Goal: Task Accomplishment & Management: Manage account settings

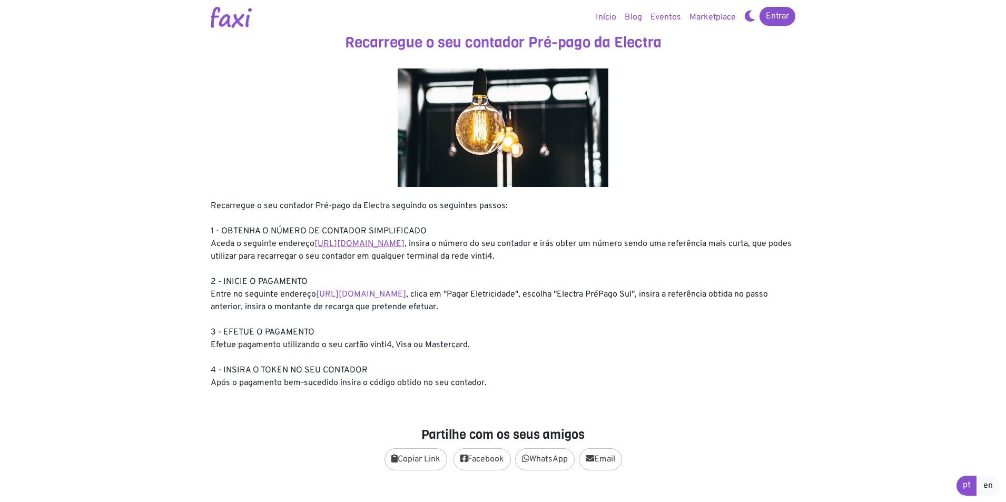
click at [383, 246] on link "https://entidadeservico.vinti4.cv/prepago" at bounding box center [359, 244] width 90 height 11
click at [363, 294] on link "https://faxi.online/bill-payment/2" at bounding box center [361, 294] width 90 height 11
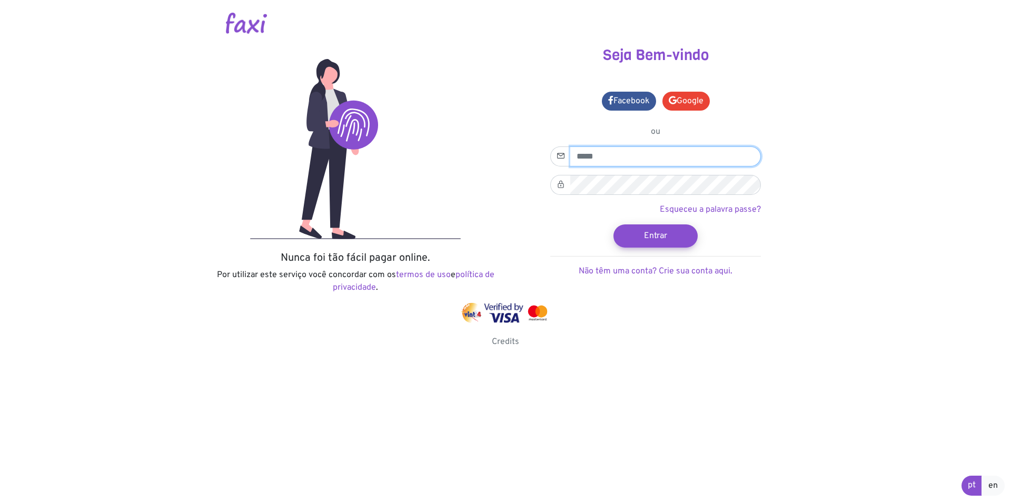
click at [609, 160] on input "email" at bounding box center [665, 156] width 191 height 20
type input "**********"
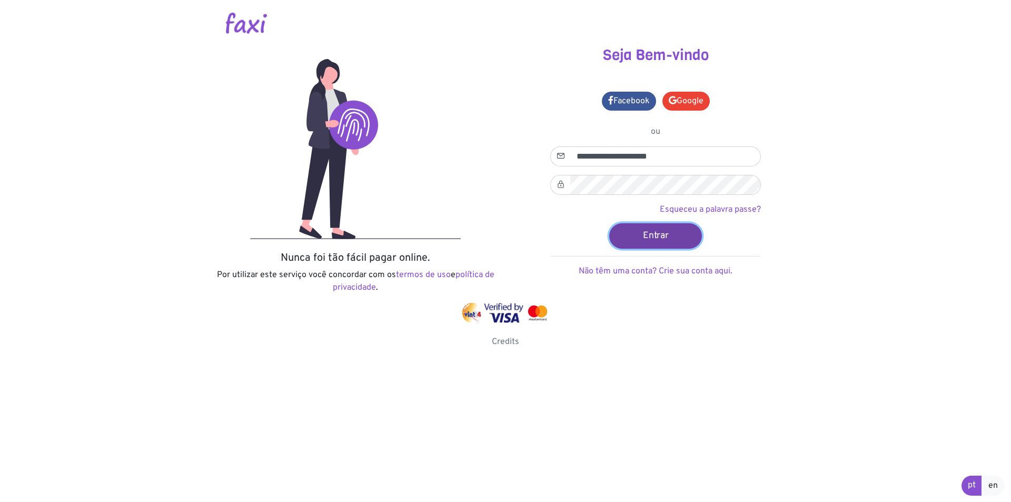
click at [639, 236] on button "Entrar" at bounding box center [655, 235] width 93 height 25
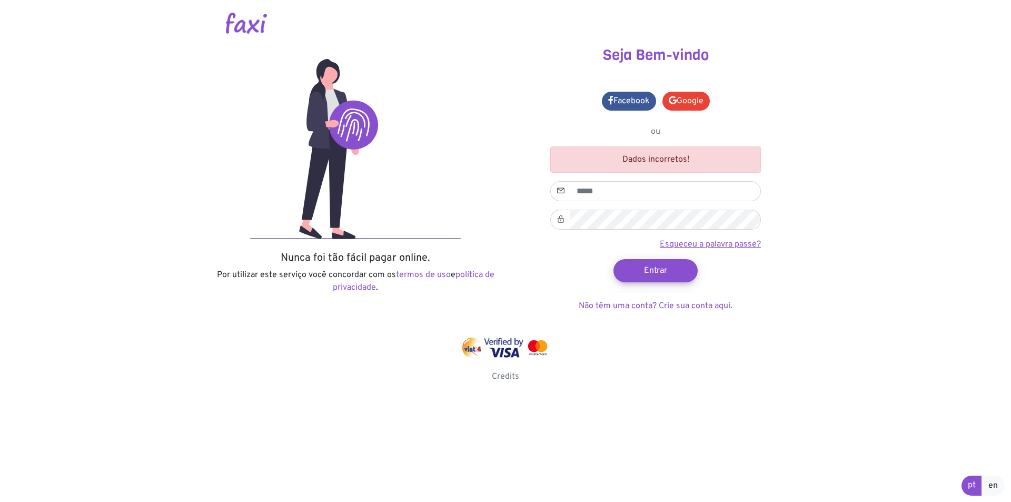
click at [702, 248] on link "Esqueceu a palavra passe?" at bounding box center [710, 244] width 101 height 11
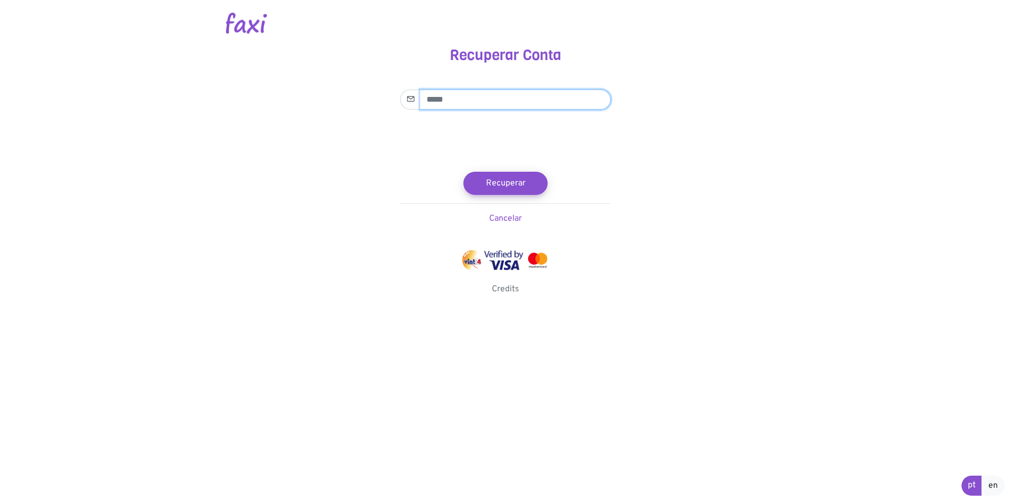
click at [460, 101] on input "email" at bounding box center [515, 100] width 191 height 20
type input "**********"
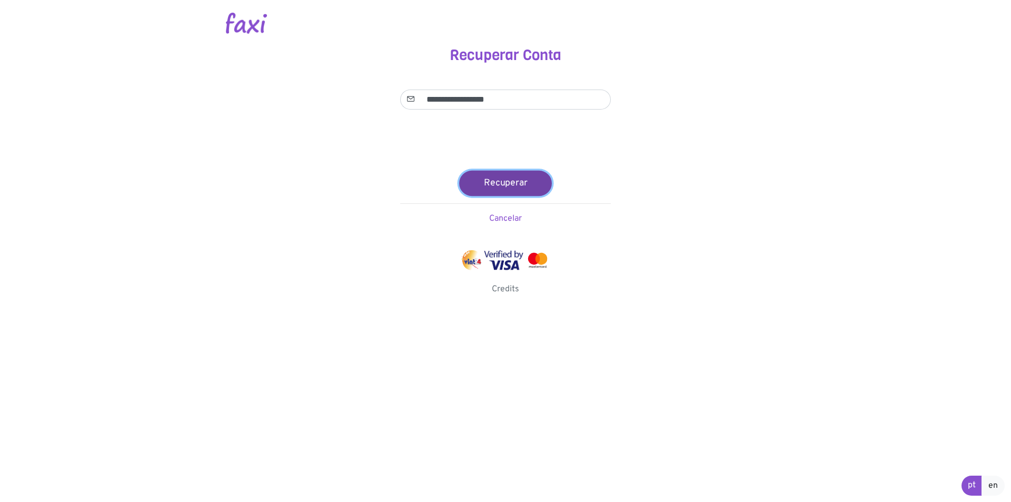
click at [497, 184] on button "Recuperar" at bounding box center [505, 182] width 93 height 25
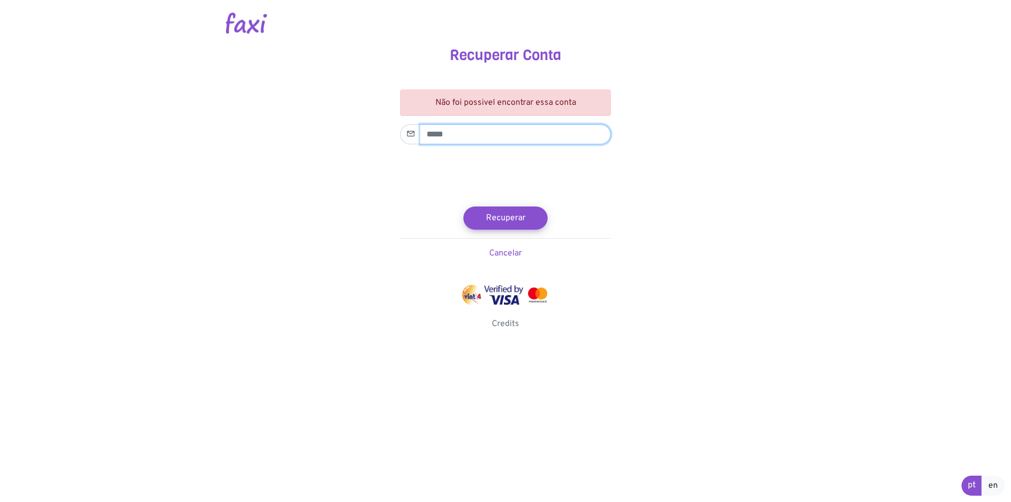
click at [449, 136] on input "email" at bounding box center [515, 134] width 191 height 20
click at [373, 178] on main "Recuperar Conta Não foi possivel encontrar essa conta Recuperar Cancelar Credit…" at bounding box center [505, 165] width 600 height 330
